Goal: Task Accomplishment & Management: Use online tool/utility

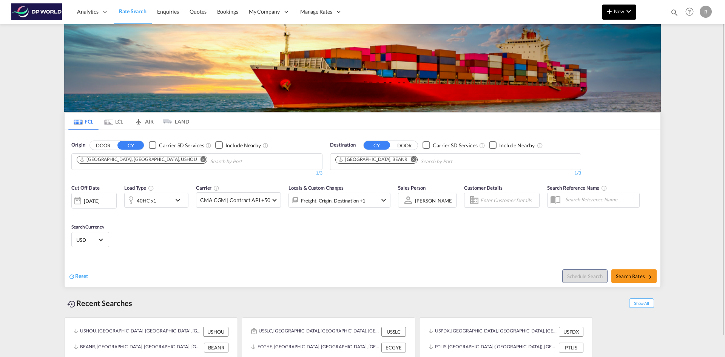
click at [633, 6] on button "New" at bounding box center [619, 12] width 34 height 15
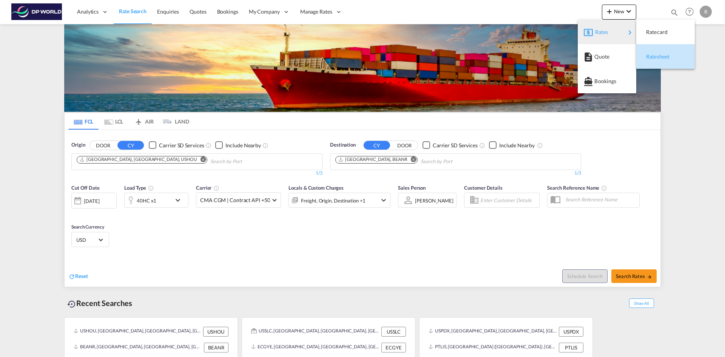
click at [668, 61] on div "Ratesheet" at bounding box center [660, 56] width 28 height 19
